Goal: Information Seeking & Learning: Learn about a topic

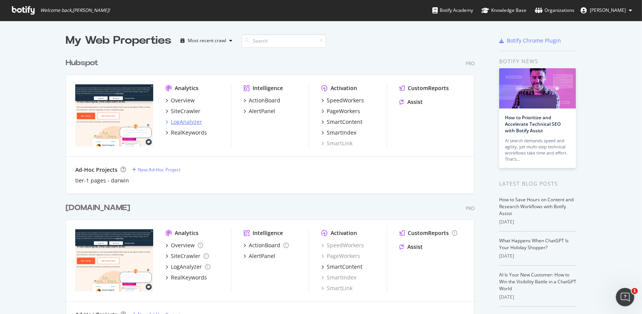
click at [186, 119] on div "LogAnalyzer" at bounding box center [186, 122] width 31 height 8
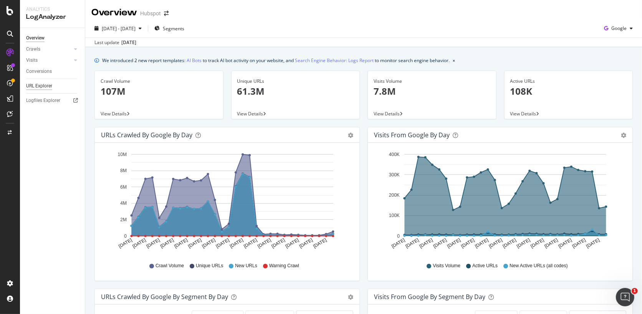
click at [42, 86] on div "URL Explorer" at bounding box center [39, 86] width 26 height 8
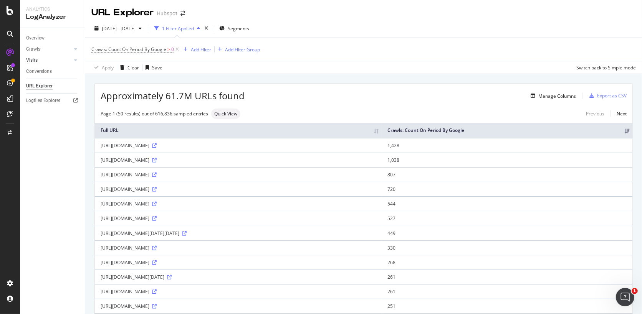
click at [48, 58] on link "Visits" at bounding box center [49, 60] width 46 height 8
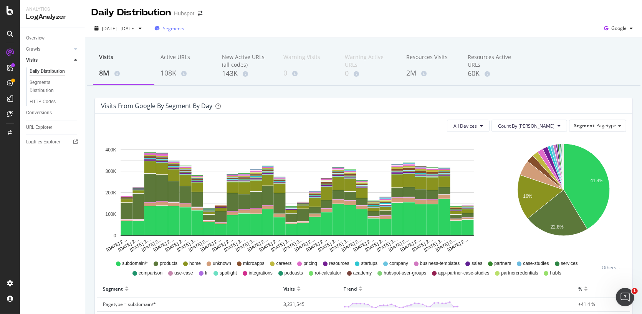
click at [184, 23] on div "Segments" at bounding box center [169, 29] width 30 height 12
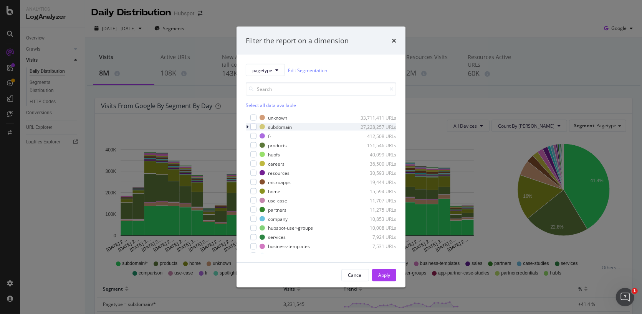
click at [249, 129] on div "modal" at bounding box center [248, 127] width 5 height 8
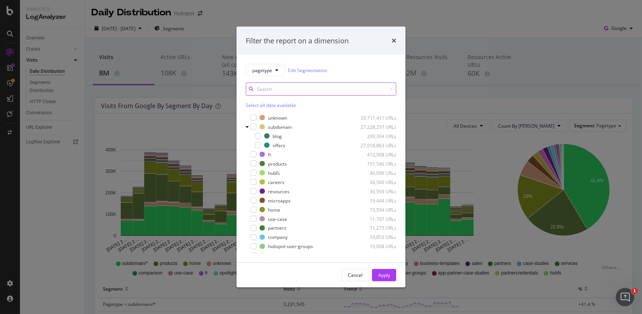
click at [260, 89] on input "modal" at bounding box center [321, 89] width 150 height 13
click at [258, 135] on div "modal" at bounding box center [258, 136] width 6 height 6
click at [388, 277] on div "Apply" at bounding box center [384, 275] width 12 height 7
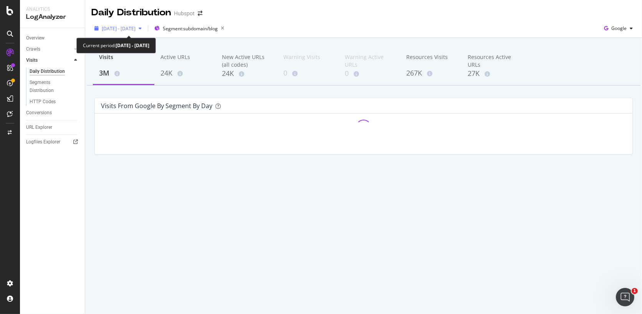
click at [120, 33] on div "[DATE] - [DATE]" at bounding box center [117, 29] width 53 height 12
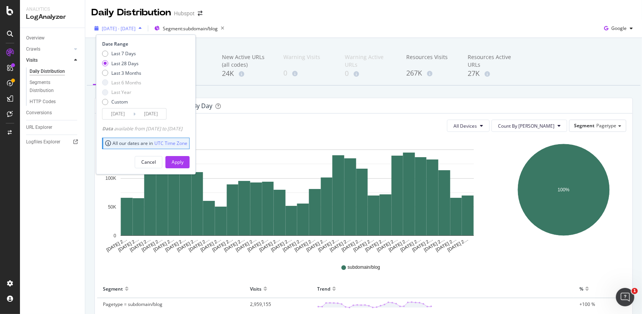
click at [130, 33] on div "[DATE] - [DATE]" at bounding box center [117, 29] width 53 height 12
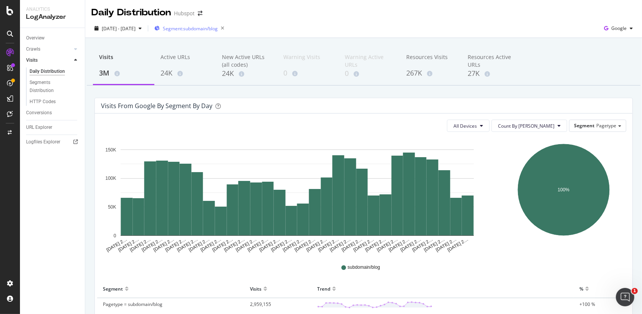
click at [185, 33] on div "Segment: subdomain/blog" at bounding box center [190, 28] width 73 height 11
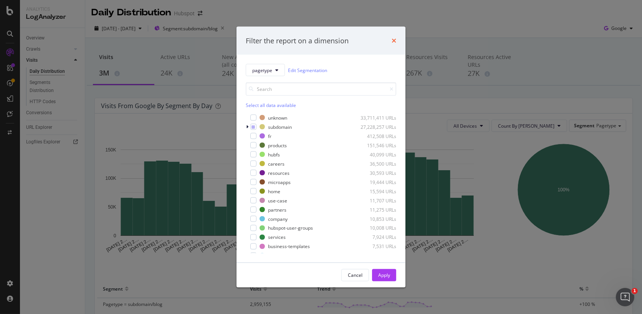
click at [393, 41] on icon "times" at bounding box center [393, 41] width 5 height 6
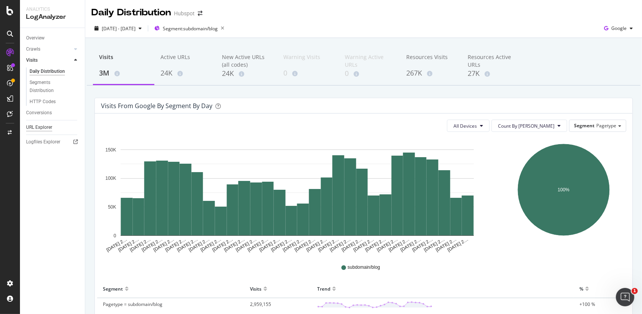
click at [37, 128] on div "URL Explorer" at bounding box center [39, 128] width 26 height 8
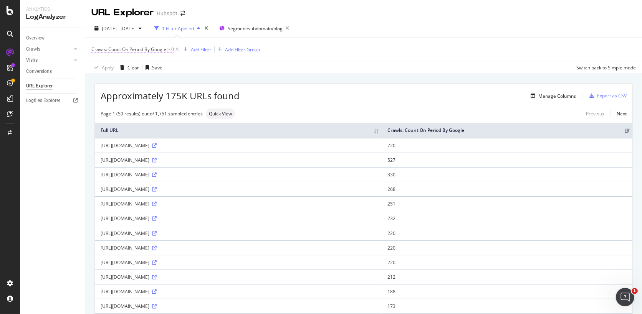
click at [151, 51] on span "Crawls: Count On Period By Google" at bounding box center [128, 49] width 75 height 7
click at [229, 71] on div "Apply Clear Save Switch back to Simple mode" at bounding box center [363, 67] width 556 height 13
click at [541, 97] on div "Manage Columns" at bounding box center [557, 96] width 38 height 7
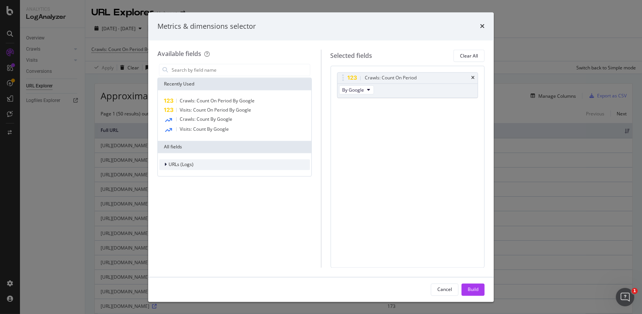
click at [168, 167] on div "modal" at bounding box center [166, 165] width 5 height 8
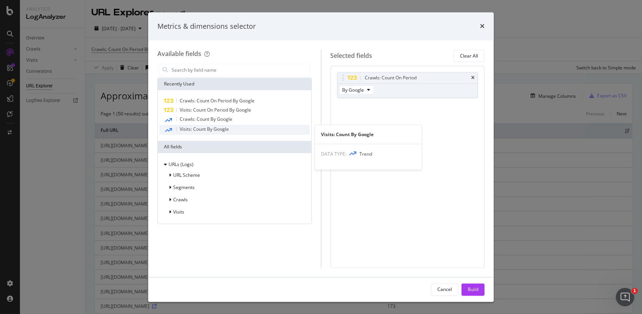
click at [202, 127] on span "Visits: Count By Google" at bounding box center [204, 129] width 49 height 7
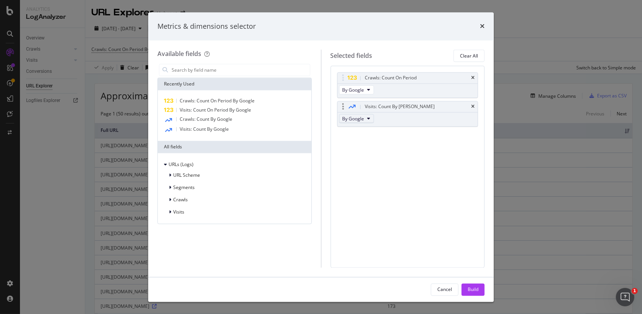
click at [357, 119] on span "By Google" at bounding box center [353, 119] width 22 height 7
click at [392, 116] on div "Visits: Count By Day By Google" at bounding box center [407, 114] width 141 height 26
click at [397, 107] on div "Visits: Count By [PERSON_NAME]" at bounding box center [400, 107] width 70 height 8
click at [172, 215] on div "modal" at bounding box center [170, 213] width 5 height 8
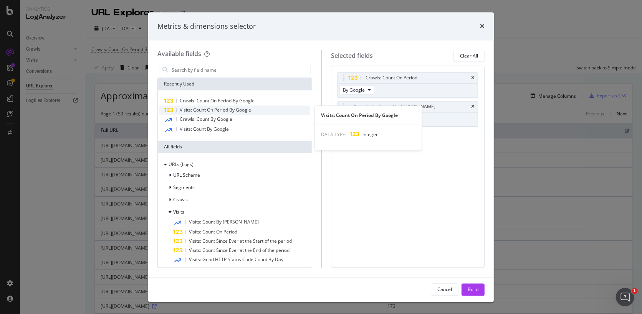
click at [247, 112] on span "Visits: Count On Period By Google" at bounding box center [215, 110] width 71 height 7
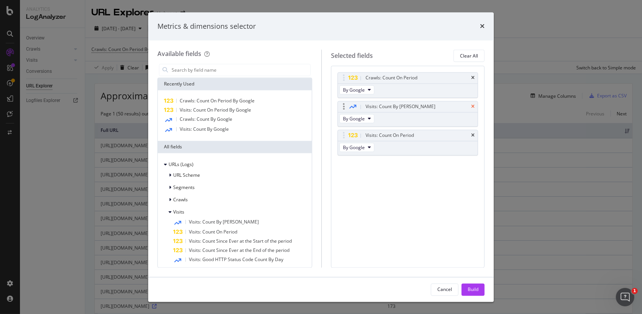
click at [472, 105] on icon "times" at bounding box center [472, 107] width 3 height 5
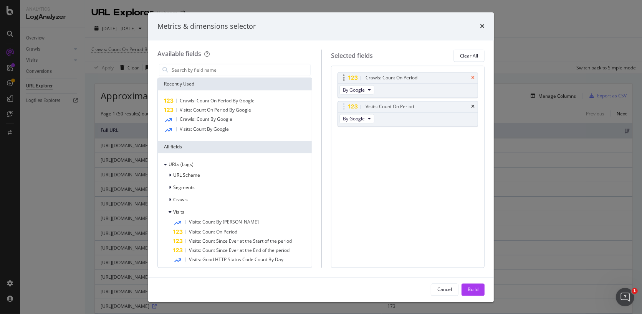
click at [474, 76] on icon "times" at bounding box center [472, 78] width 3 height 5
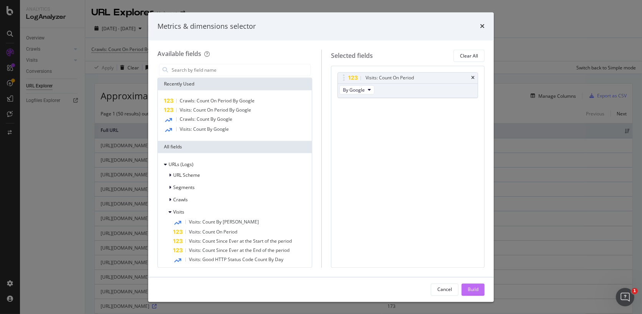
click at [469, 289] on div "Build" at bounding box center [472, 289] width 11 height 7
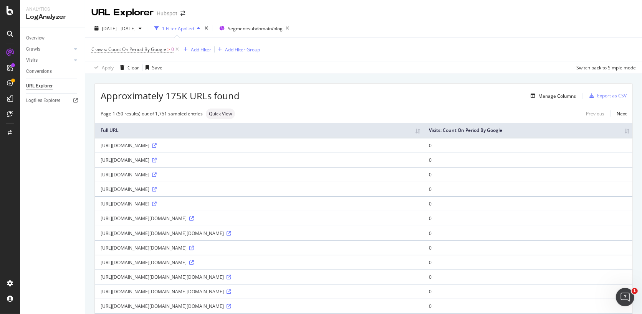
click at [198, 49] on div "Add Filter" at bounding box center [201, 49] width 20 height 7
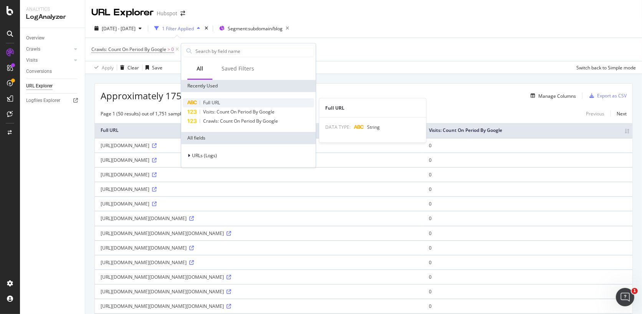
click at [215, 103] on span "Full URL" at bounding box center [211, 102] width 17 height 7
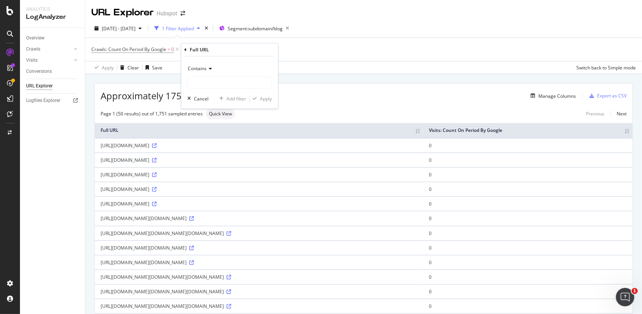
click at [198, 76] on div "Contains" at bounding box center [229, 76] width 84 height 26
click at [198, 74] on div "Contains" at bounding box center [229, 69] width 84 height 12
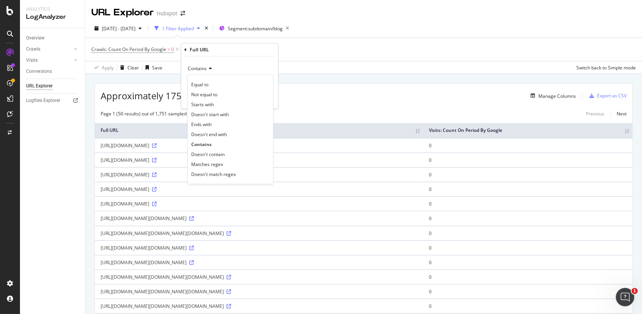
click at [233, 73] on div "Contains" at bounding box center [229, 69] width 84 height 12
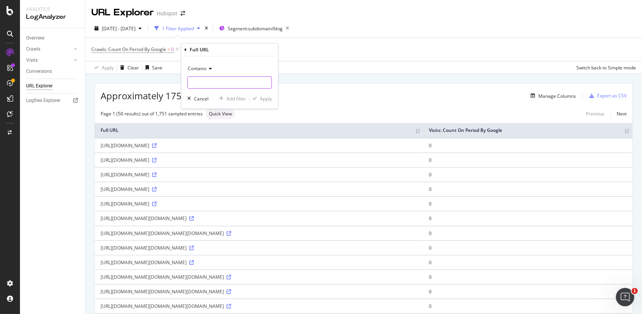
click at [212, 87] on input "text" at bounding box center [230, 82] width 84 height 12
type input "/service/"
click at [264, 96] on div "Apply" at bounding box center [266, 99] width 12 height 7
